Goal: Information Seeking & Learning: Learn about a topic

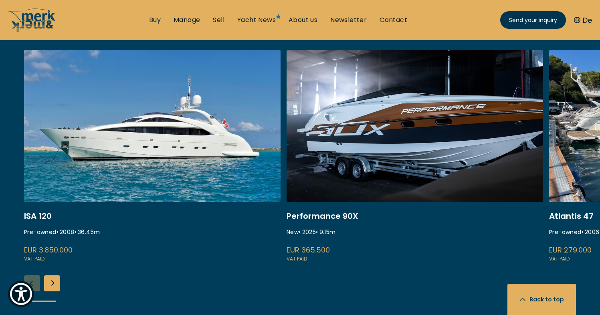
scroll to position [1008, 0]
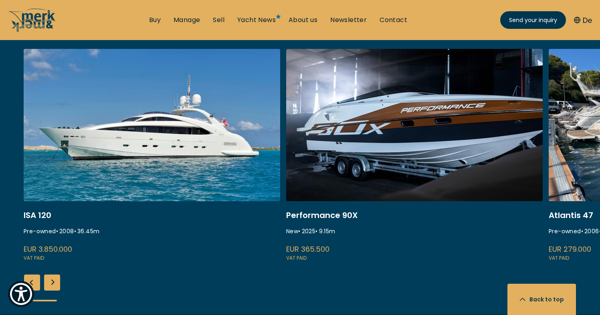
click at [53, 275] on div "Next slide" at bounding box center [52, 283] width 16 height 16
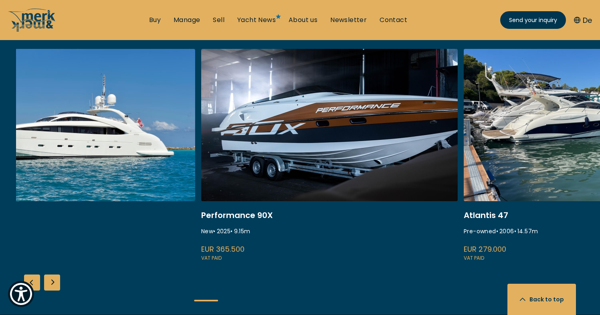
click at [53, 275] on div "Next slide" at bounding box center [52, 283] width 16 height 16
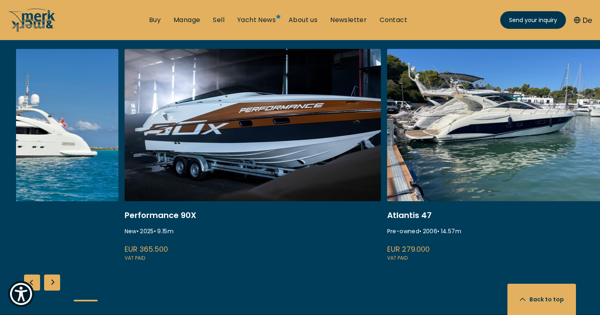
click at [53, 275] on div "Next slide" at bounding box center [52, 283] width 16 height 16
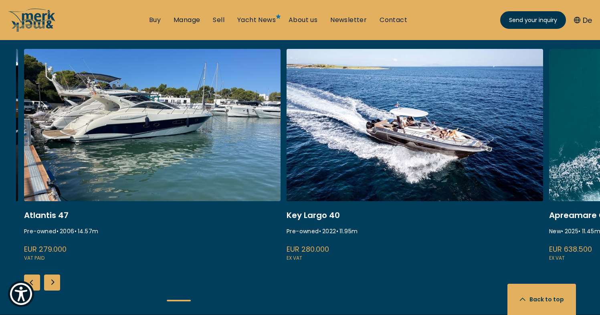
click at [53, 275] on div "Next slide" at bounding box center [52, 283] width 16 height 16
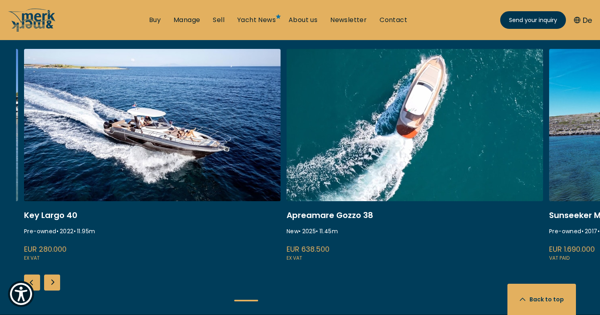
click at [53, 275] on div "Next slide" at bounding box center [52, 283] width 16 height 16
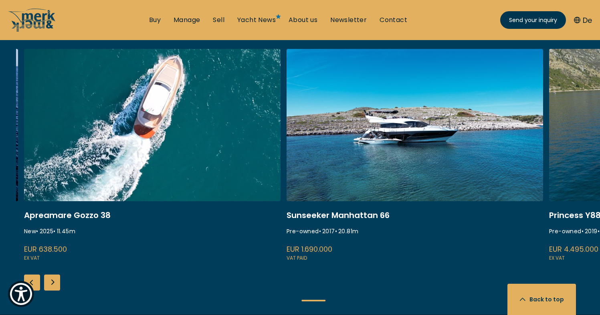
click at [53, 275] on div "Next slide" at bounding box center [52, 283] width 16 height 16
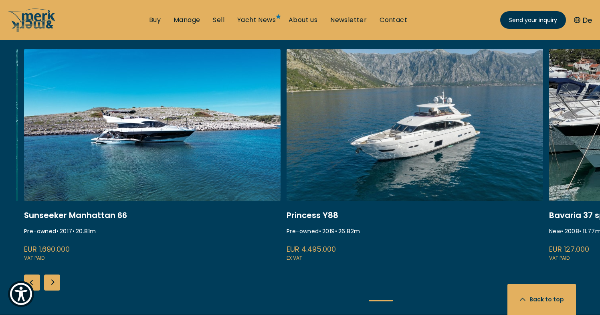
click at [53, 275] on div "Next slide" at bounding box center [52, 283] width 16 height 16
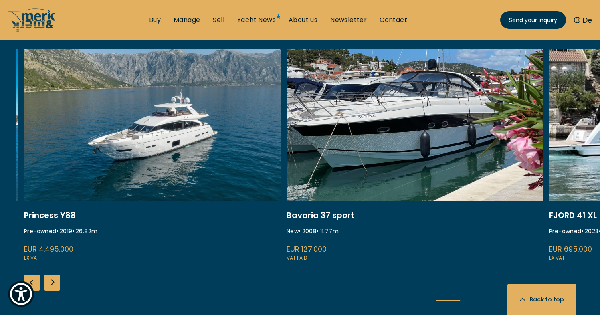
click at [53, 275] on div "Next slide" at bounding box center [52, 283] width 16 height 16
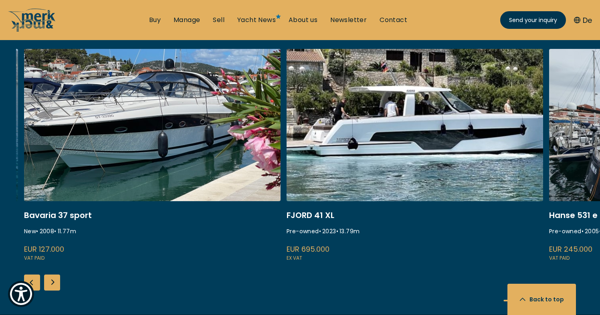
click at [53, 275] on div "Next slide" at bounding box center [52, 283] width 16 height 16
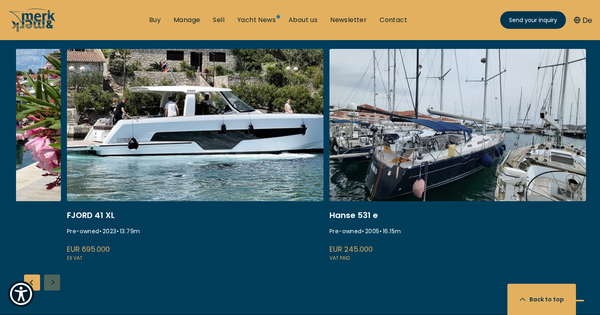
click at [53, 254] on div "ISA 120 Pre-owned • 2008 • 36.45 m EUR 3.850.000 VAT paid Performance 90X New •…" at bounding box center [308, 182] width 584 height 266
click at [41, 253] on div "ISA 120 Pre-owned • 2008 • 36.45 m EUR 3.850.000 VAT paid Performance 90X New •…" at bounding box center [308, 182] width 584 height 266
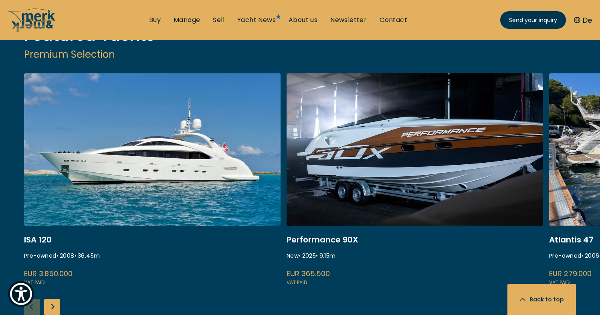
scroll to position [1007, 0]
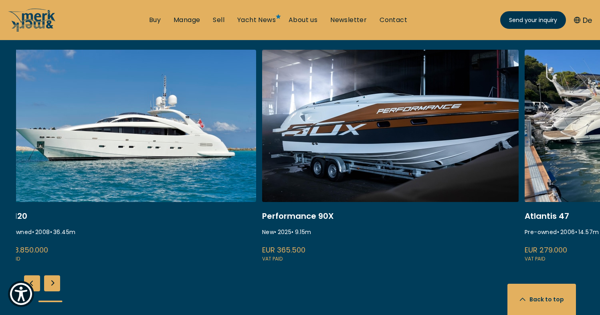
click at [51, 275] on div "Next slide" at bounding box center [52, 283] width 16 height 16
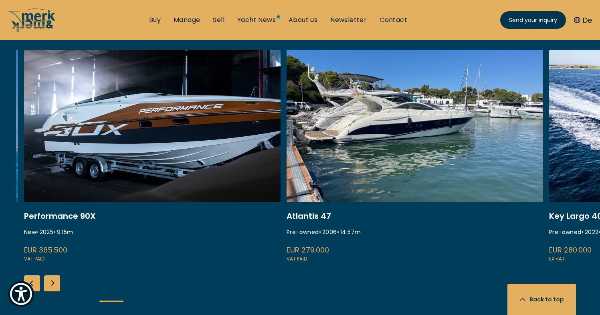
click at [51, 275] on div "Next slide" at bounding box center [52, 283] width 16 height 16
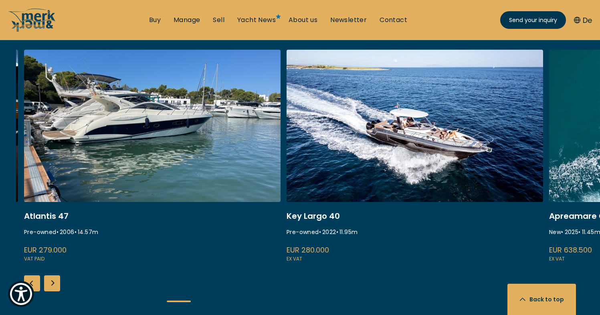
click at [51, 275] on div "Next slide" at bounding box center [52, 283] width 16 height 16
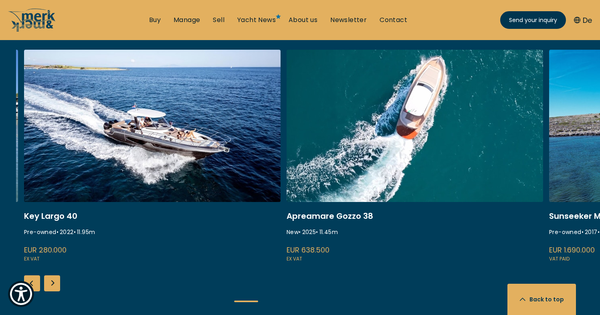
click at [51, 275] on div "Next slide" at bounding box center [52, 283] width 16 height 16
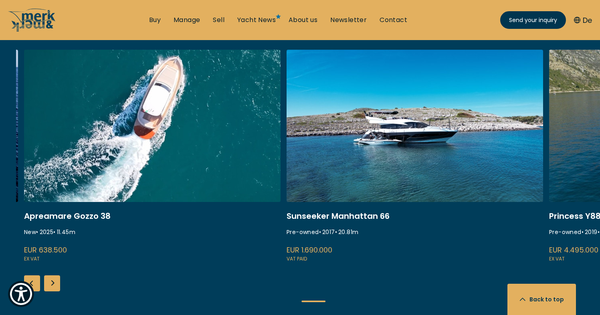
click at [51, 275] on div "Next slide" at bounding box center [52, 283] width 16 height 16
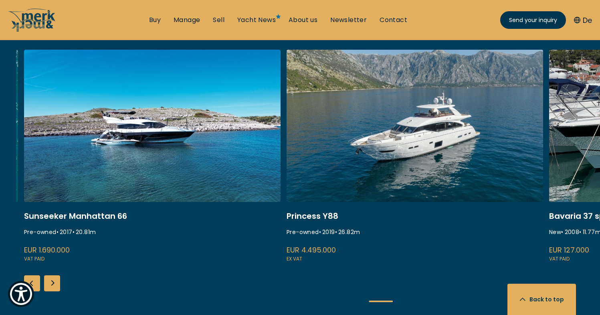
click at [51, 275] on div "Next slide" at bounding box center [52, 283] width 16 height 16
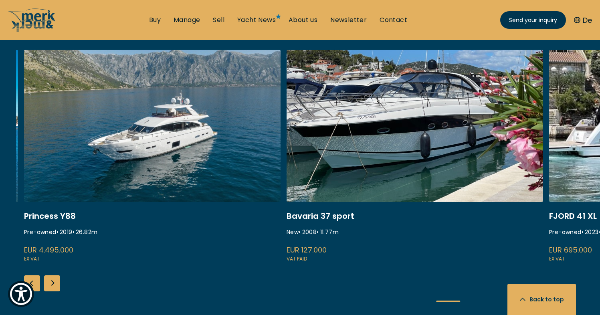
click at [51, 275] on div "Next slide" at bounding box center [52, 283] width 16 height 16
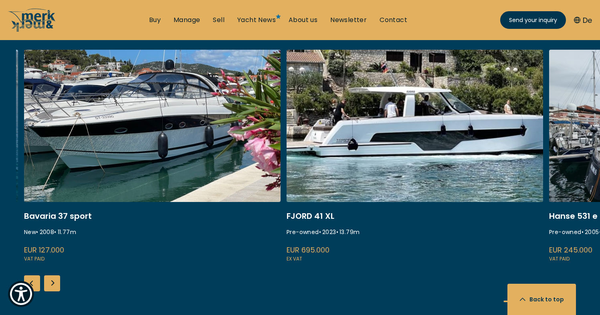
click at [33, 275] on div "Previous slide" at bounding box center [32, 283] width 16 height 16
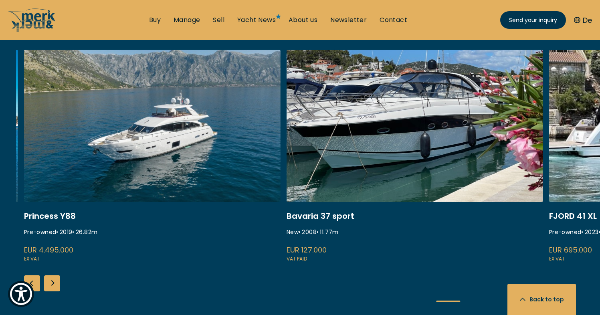
click at [38, 275] on div "Previous slide" at bounding box center [32, 283] width 16 height 16
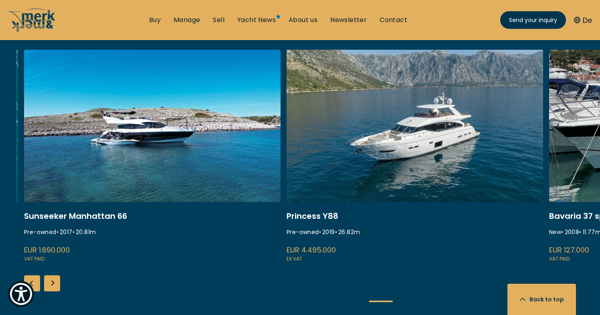
click at [55, 275] on div "Next slide" at bounding box center [52, 283] width 16 height 16
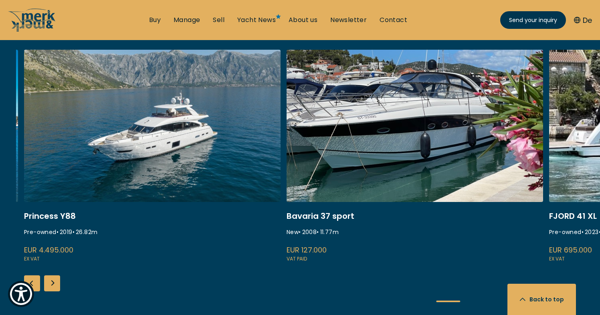
click at [55, 275] on div "Next slide" at bounding box center [52, 283] width 16 height 16
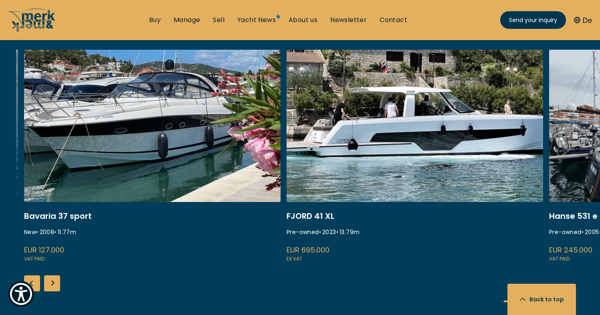
click at [55, 275] on div "Next slide" at bounding box center [52, 283] width 16 height 16
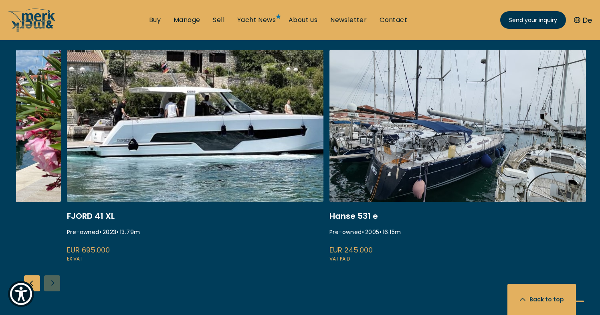
click at [55, 249] on div "ISA 120 Pre-owned • 2008 • 36.45 m EUR 3.850.000 VAT paid Performance 90X New •…" at bounding box center [308, 183] width 584 height 266
